Goal: Communication & Community: Answer question/provide support

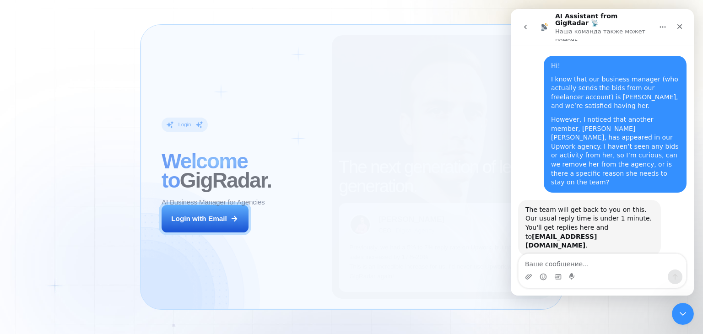
scroll to position [480, 0]
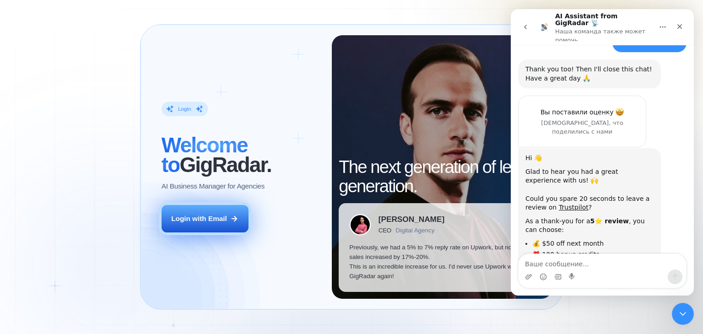
click at [223, 219] on div "Login with Email" at bounding box center [199, 219] width 56 height 10
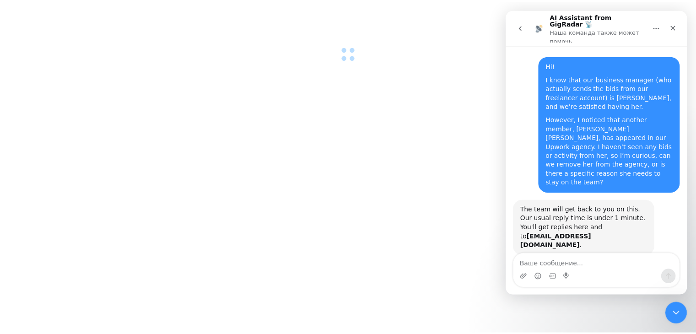
scroll to position [480, 0]
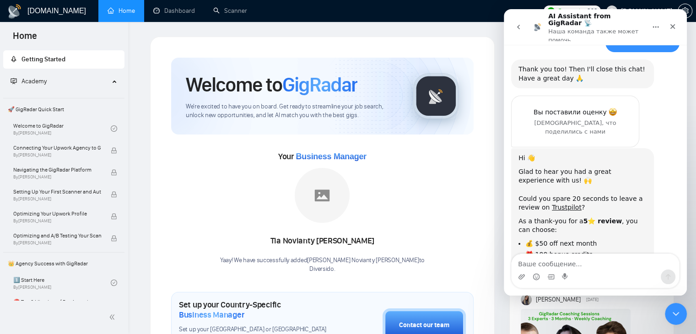
click at [519, 25] on icon "go back" at bounding box center [518, 26] width 7 height 7
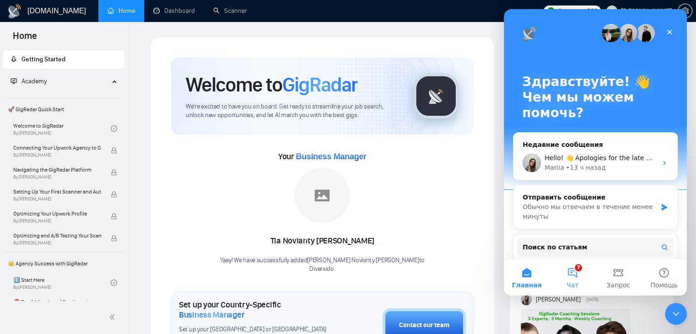
click at [574, 271] on button "7 Чат" at bounding box center [573, 277] width 46 height 37
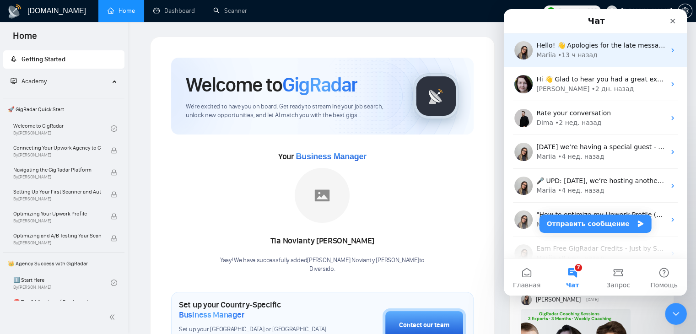
click at [592, 51] on div "Mariia • 13 ч назад" at bounding box center [601, 55] width 129 height 10
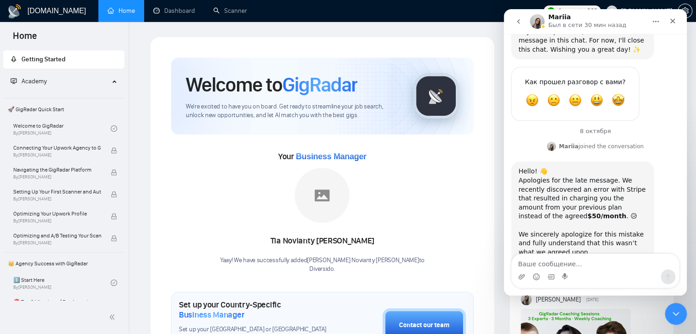
scroll to position [1679, 0]
click at [576, 267] on textarea "Ваше сообщение..." at bounding box center [596, 262] width 168 height 16
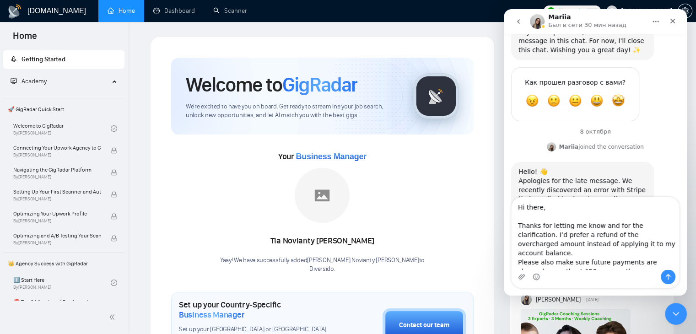
scroll to position [1735, 0]
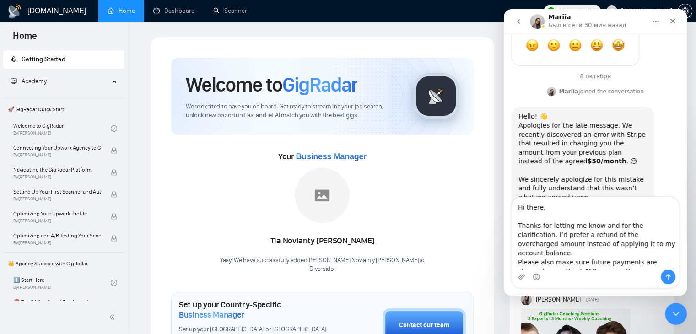
drag, startPoint x: 554, startPoint y: 213, endPoint x: 529, endPoint y: 211, distance: 24.8
click at [529, 211] on textarea "Hi there, Thanks for letting me know and for the clarification. I’d prefer a re…" at bounding box center [596, 233] width 168 height 72
click at [667, 227] on textarea "Hi! Thanks for letting me know and for the clarification. I’d prefer a refund o…" at bounding box center [596, 233] width 168 height 72
click at [589, 245] on textarea "Hi! Thanks for letting me know and for the clarification. We’d prefer a refund …" at bounding box center [596, 233] width 168 height 72
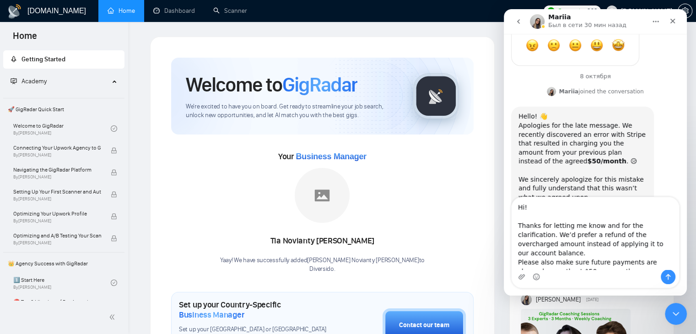
click at [651, 247] on textarea "Hi! Thanks for letting me know and for the clarification. We’d prefer a refund …" at bounding box center [596, 233] width 168 height 72
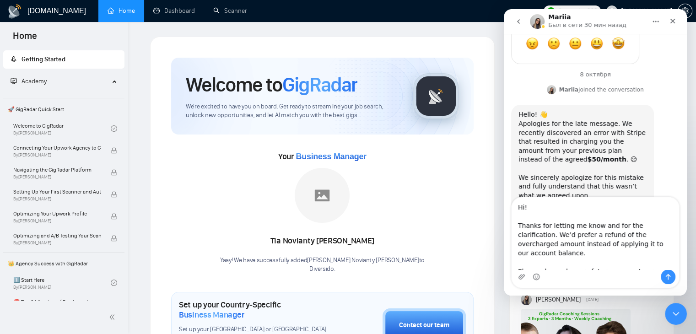
scroll to position [7, 0]
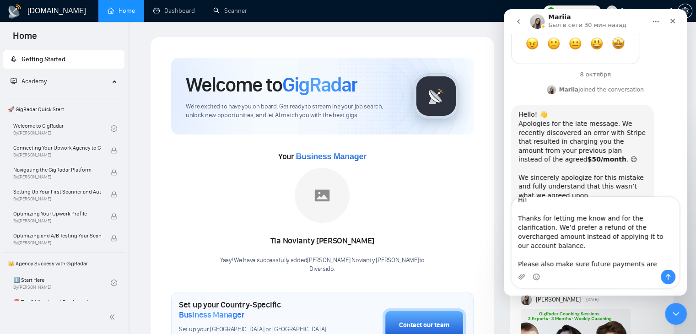
type textarea "Hi! Thanks for letting me know and for the clarification. We’d prefer a refund …"
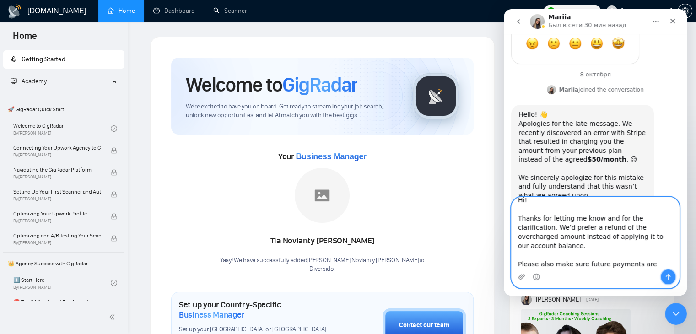
click at [668, 275] on icon "Отправить сообщение…" at bounding box center [668, 277] width 5 height 6
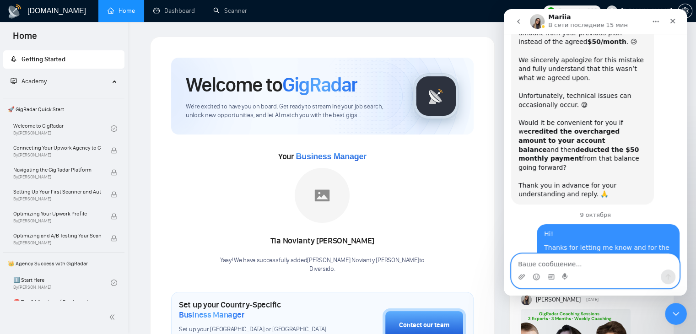
scroll to position [1855, 0]
click at [558, 261] on textarea "Ваше сообщение..." at bounding box center [596, 262] width 168 height 16
click at [592, 268] on textarea "okay," at bounding box center [596, 262] width 168 height 16
type textarea "okay, thanks"
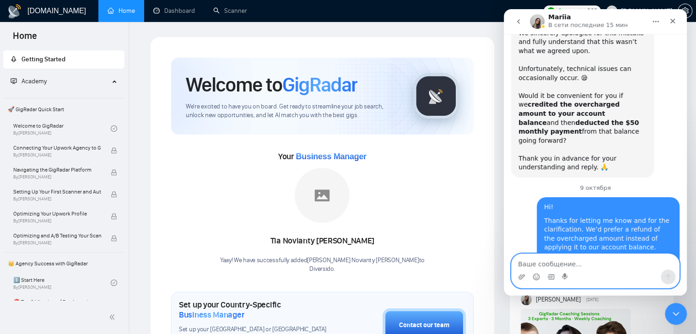
scroll to position [1882, 0]
